Goal: Check status

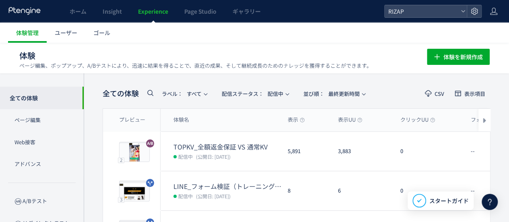
click at [437, 150] on span "レポート" at bounding box center [446, 150] width 21 height 13
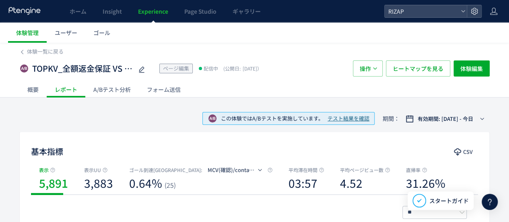
click at [332, 118] on span "テスト結果を確認" at bounding box center [349, 119] width 42 height 8
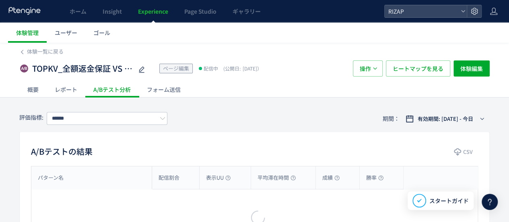
type input "**********"
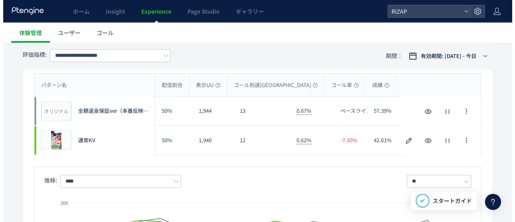
scroll to position [80, 0]
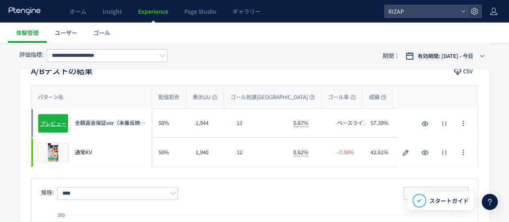
click at [62, 123] on span "プレビュー" at bounding box center [53, 123] width 26 height 8
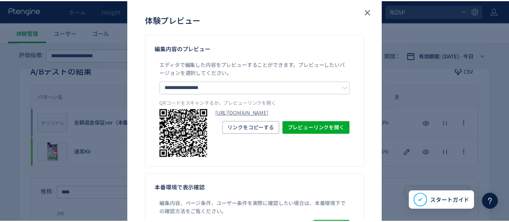
scroll to position [0, 0]
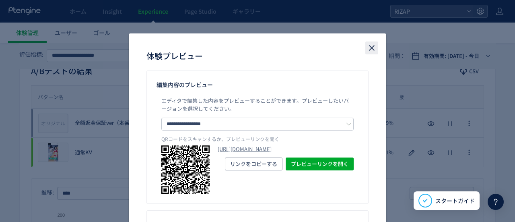
click at [371, 47] on icon "close" at bounding box center [372, 48] width 10 height 10
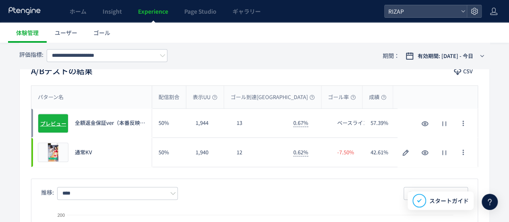
click at [57, 122] on span "プレビュー" at bounding box center [53, 123] width 26 height 8
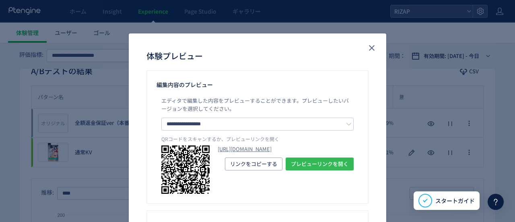
click at [291, 170] on span "プレビューリンクを開く" at bounding box center [320, 163] width 58 height 13
click at [367, 47] on icon "close" at bounding box center [372, 48] width 10 height 10
